Goal: Task Accomplishment & Management: Use online tool/utility

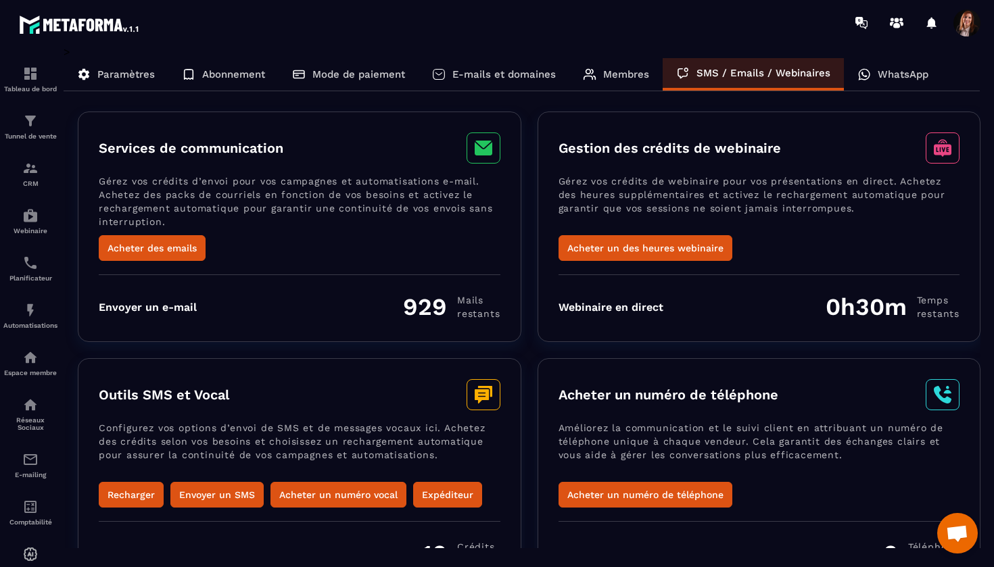
click at [127, 73] on p "Paramètres" at bounding box center [125, 74] width 57 height 12
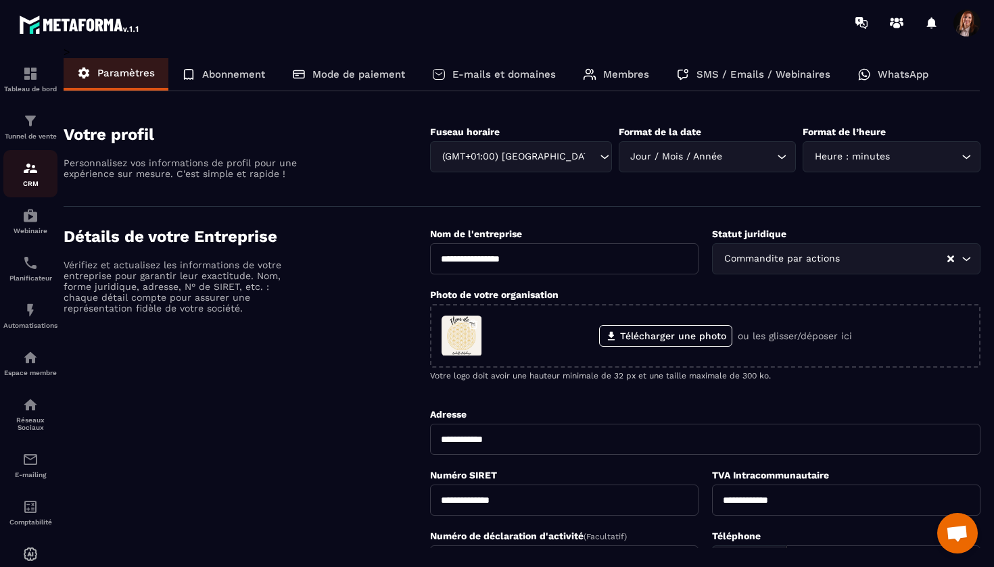
click at [29, 170] on img at bounding box center [30, 168] width 16 height 16
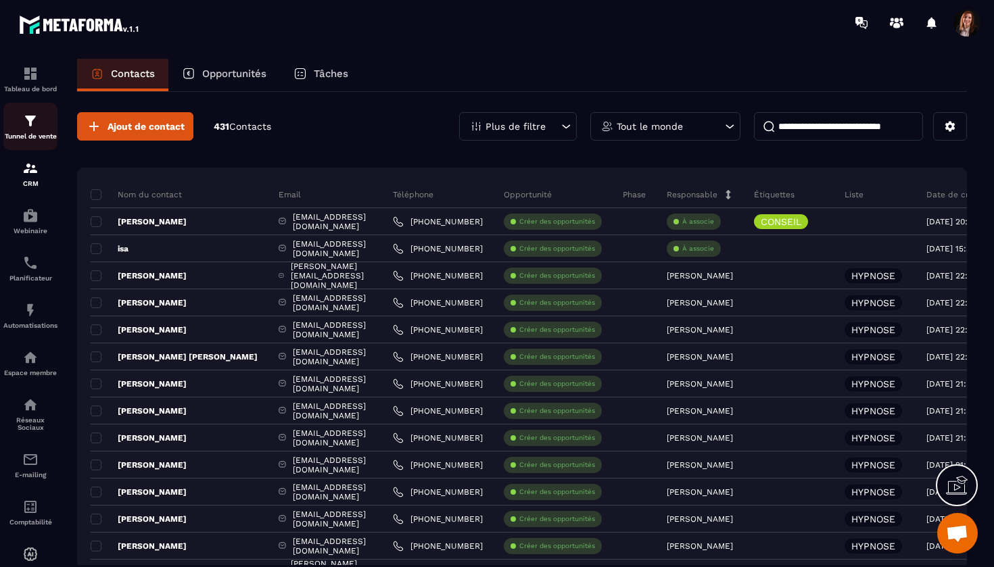
click at [29, 126] on img at bounding box center [30, 121] width 16 height 16
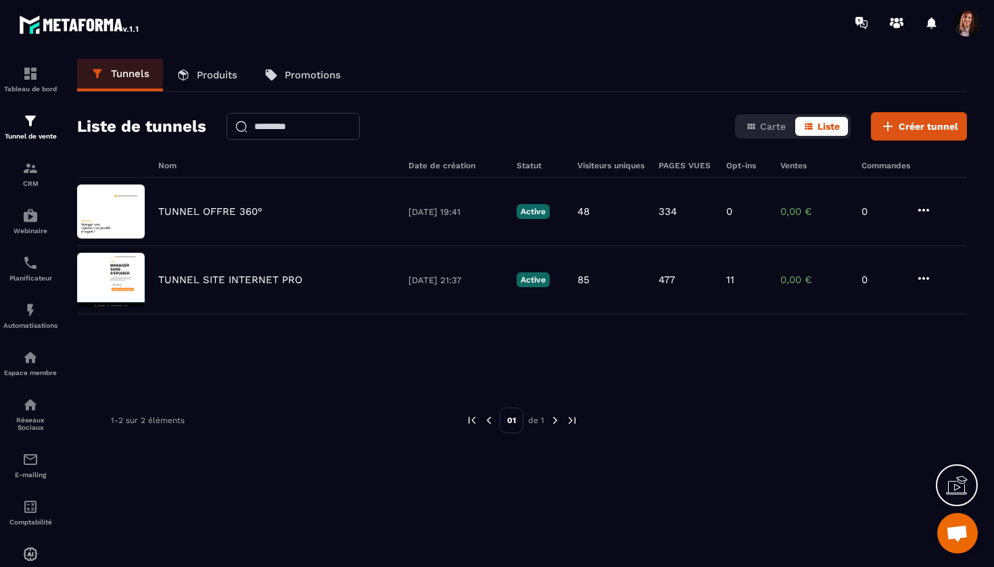
click at [210, 82] on link "Produits" at bounding box center [207, 75] width 88 height 32
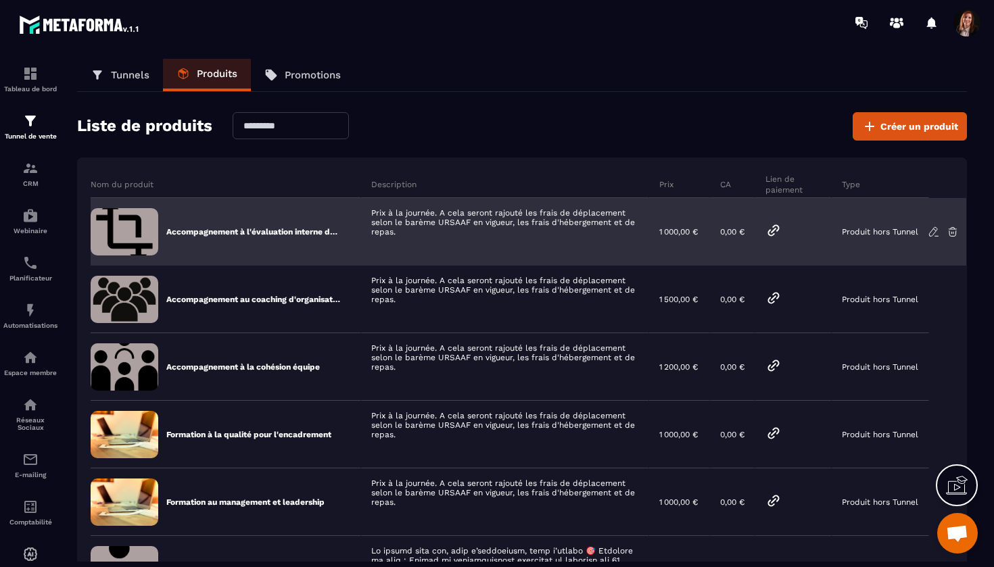
click at [782, 233] on icon at bounding box center [773, 230] width 16 height 16
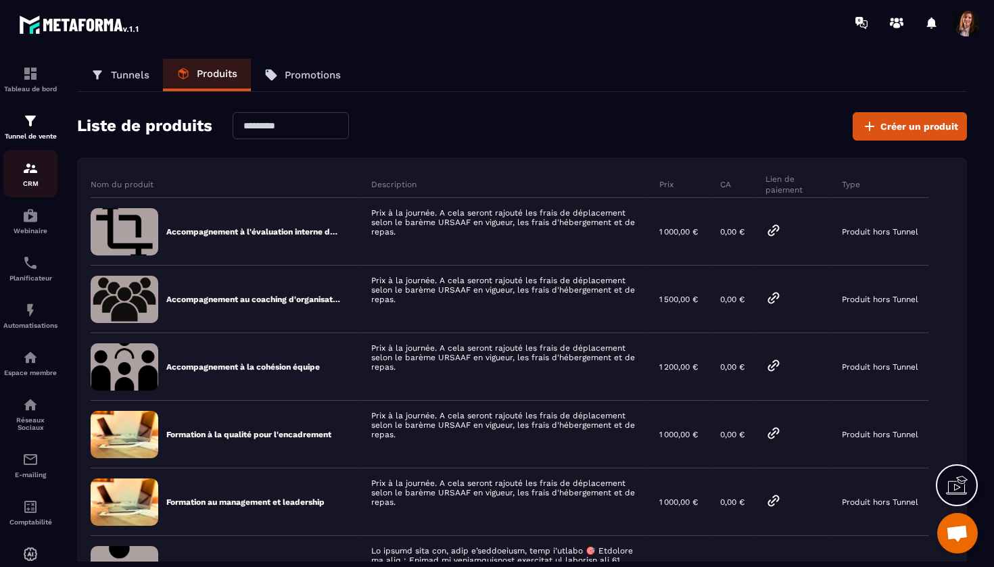
click at [32, 175] on img at bounding box center [30, 168] width 16 height 16
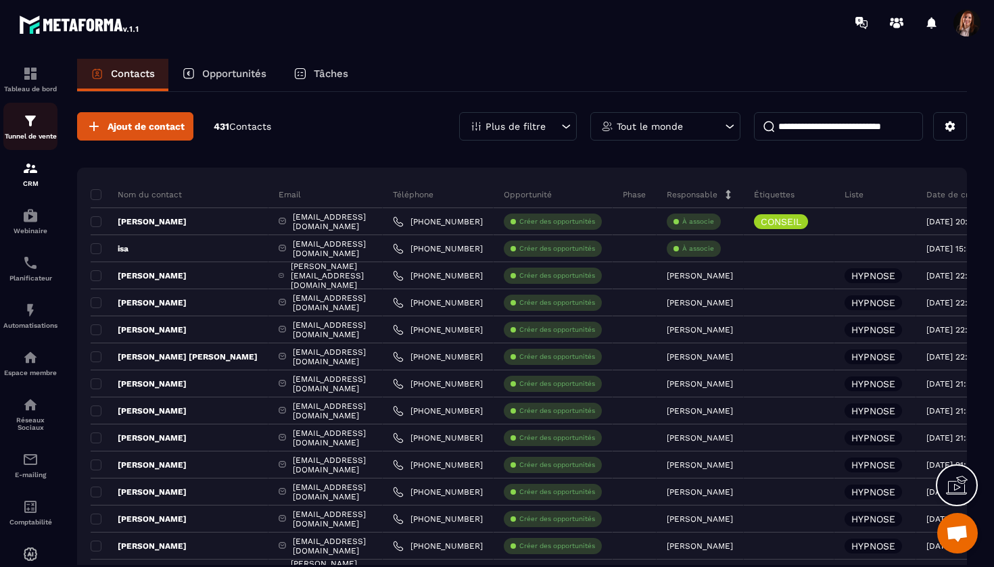
click at [30, 129] on div "Tunnel de vente" at bounding box center [30, 126] width 54 height 27
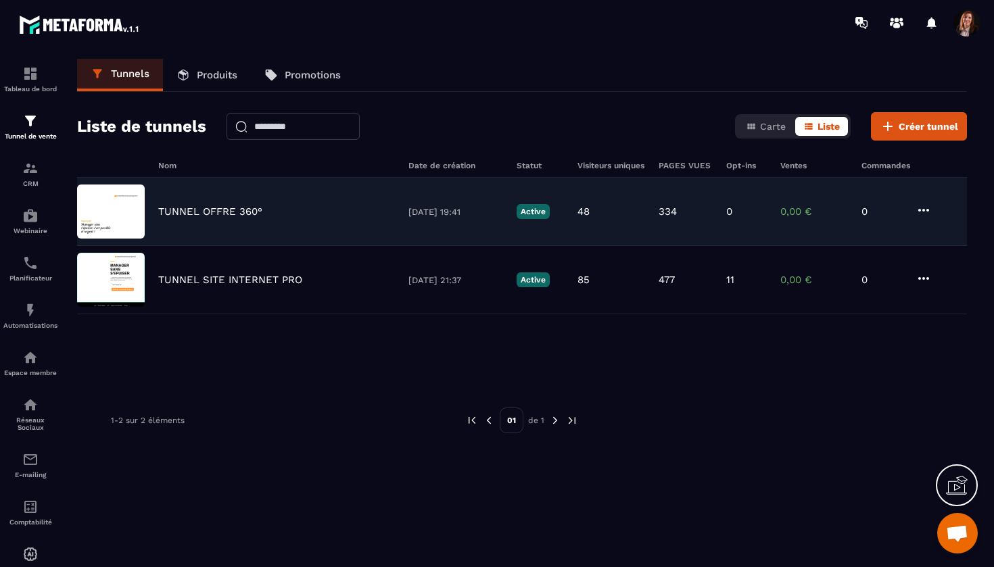
click at [225, 212] on p "TUNNEL OFFRE 360°" at bounding box center [210, 212] width 104 height 12
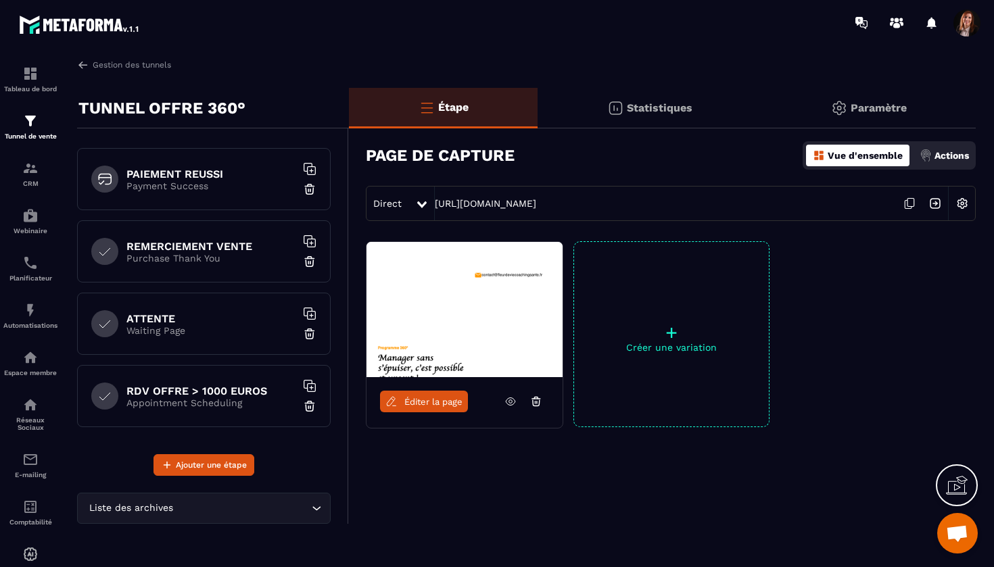
scroll to position [214, 0]
click at [191, 173] on h6 "PAIEMENT REUSSI" at bounding box center [210, 174] width 169 height 13
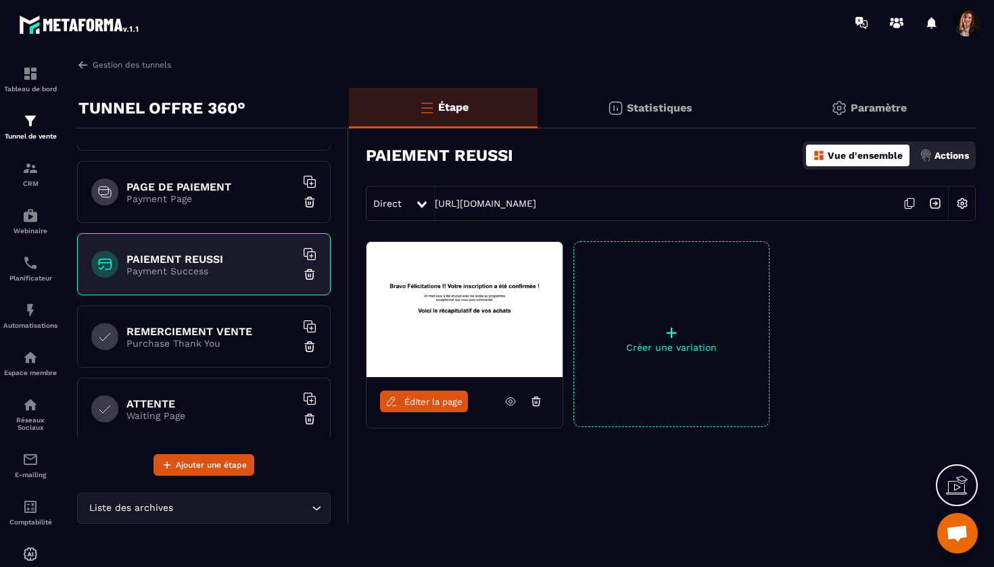
scroll to position [128, 0]
click at [197, 195] on p "Payment Page" at bounding box center [210, 200] width 169 height 11
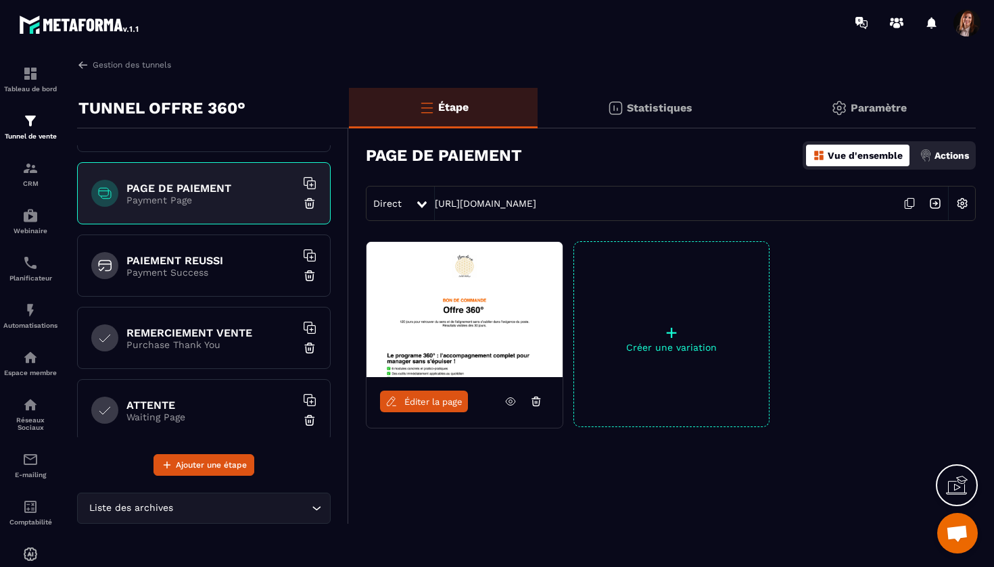
click at [439, 398] on span "Éditer la page" at bounding box center [433, 402] width 58 height 10
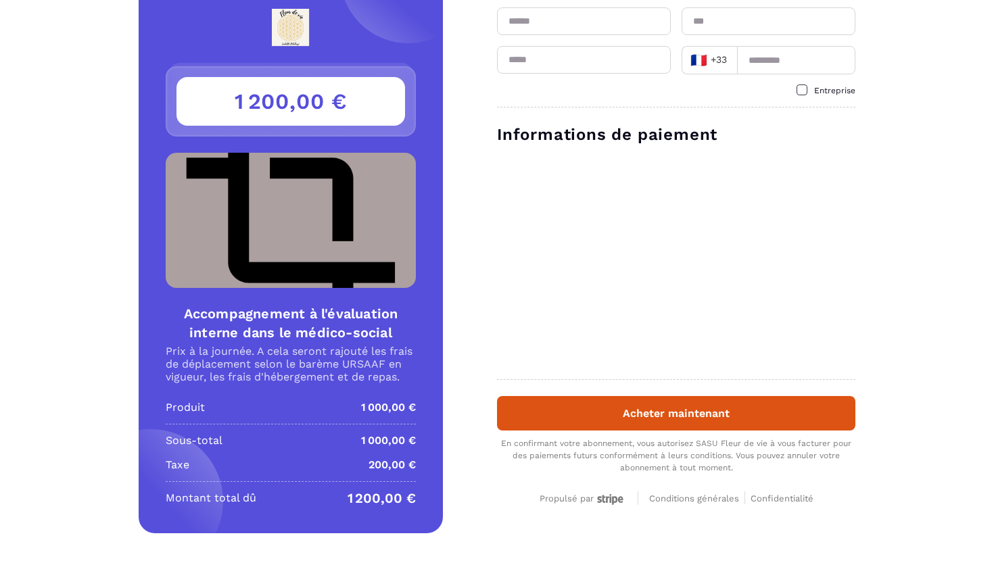
scroll to position [59, 0]
